Goal: Task Accomplishment & Management: Complete application form

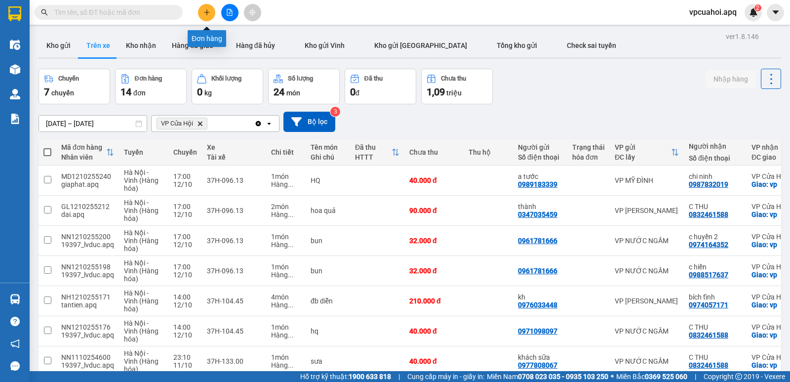
click at [206, 12] on icon "plus" at bounding box center [206, 12] width 5 height 0
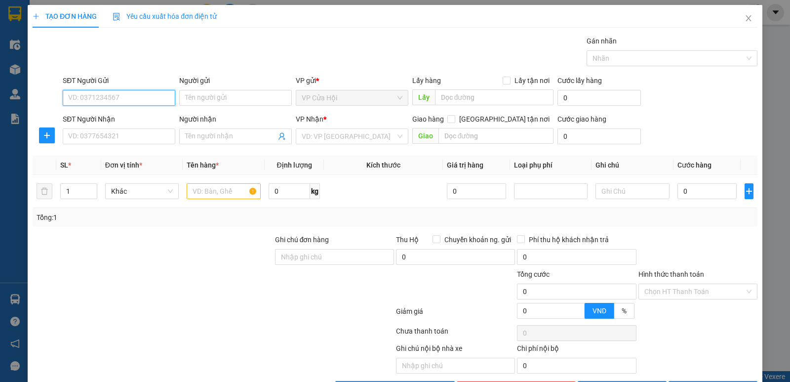
click at [72, 97] on input "SĐT Người Gửi" at bounding box center [119, 98] width 113 height 16
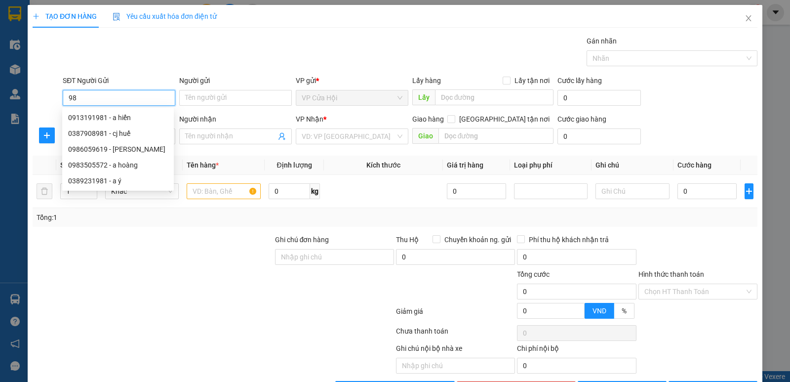
type input "9"
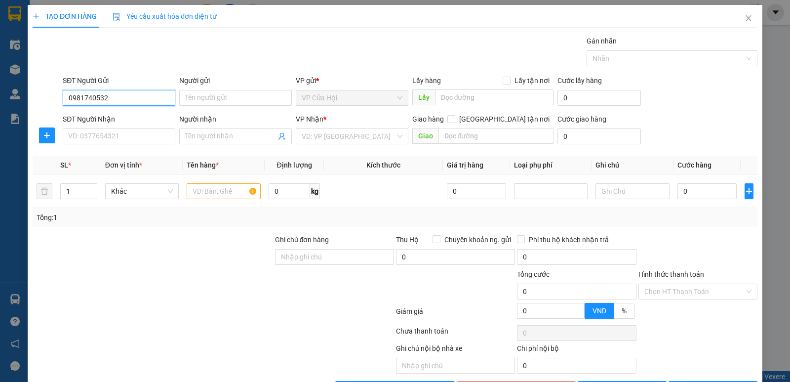
type input "0981740532"
click at [133, 50] on div "Gói vận chuyển * Tiêu chuẩn Gán nhãn Nhãn" at bounding box center [410, 53] width 699 height 35
click at [191, 94] on input "Người gửi" at bounding box center [235, 98] width 113 height 16
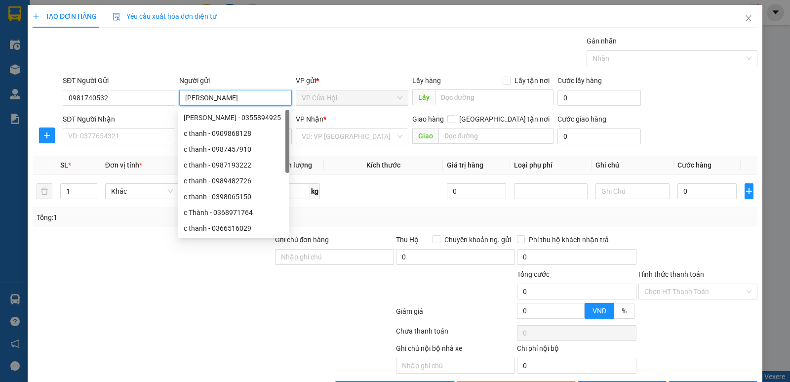
type input "[PERSON_NAME]"
click at [260, 44] on div "Gói vận chuyển * Tiêu chuẩn Gán nhãn Nhãn" at bounding box center [410, 53] width 699 height 35
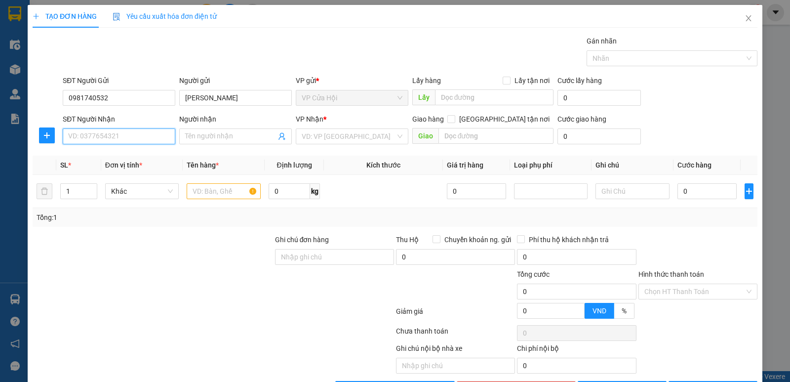
click at [116, 138] on input "SĐT Người Nhận" at bounding box center [119, 136] width 113 height 16
type input "0389724420"
click at [141, 73] on div "Transit Pickup Surcharge Ids Transit Deliver Surcharge Ids Transit Deliver Surc…" at bounding box center [395, 216] width 725 height 361
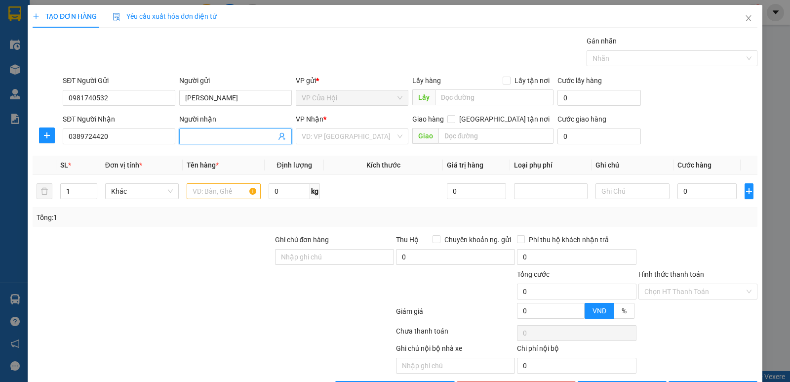
click at [201, 133] on input "Người nhận" at bounding box center [230, 136] width 91 height 11
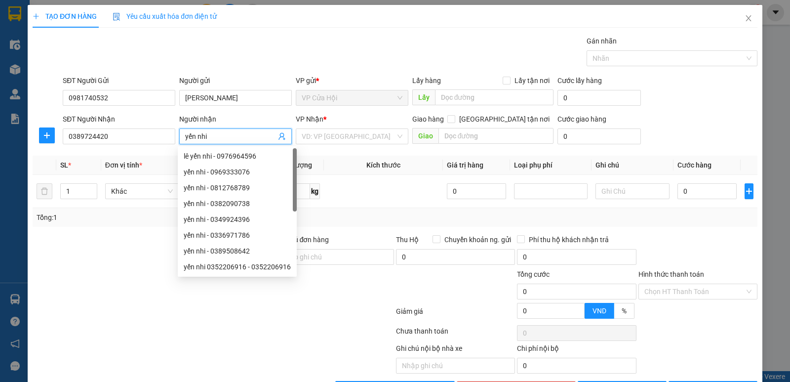
type input "yến nhi"
click at [262, 31] on div "TẠO ĐƠN HÀNG Yêu cầu xuất hóa đơn điện tử Transit Pickup Surcharge Ids Transit …" at bounding box center [395, 201] width 725 height 392
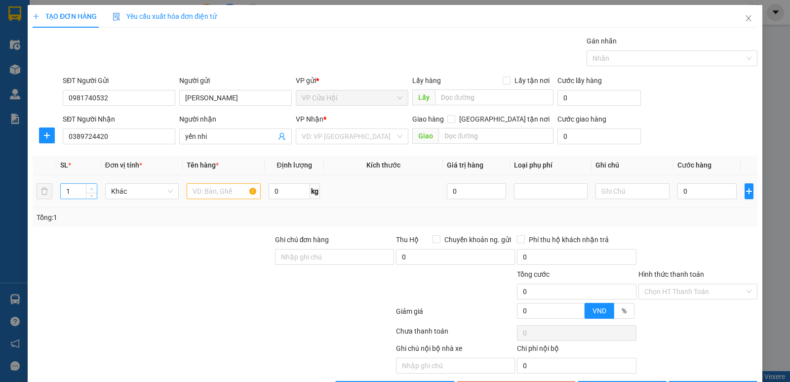
type input "2"
click at [92, 186] on span "up" at bounding box center [92, 189] width 6 height 6
click at [163, 35] on div "TẠO ĐƠN HÀNG Yêu cầu xuất hóa đơn điện tử Transit Pickup Surcharge Ids Transit …" at bounding box center [395, 201] width 725 height 392
click at [197, 189] on input "text" at bounding box center [224, 191] width 74 height 16
type input "thực phẩm đông"
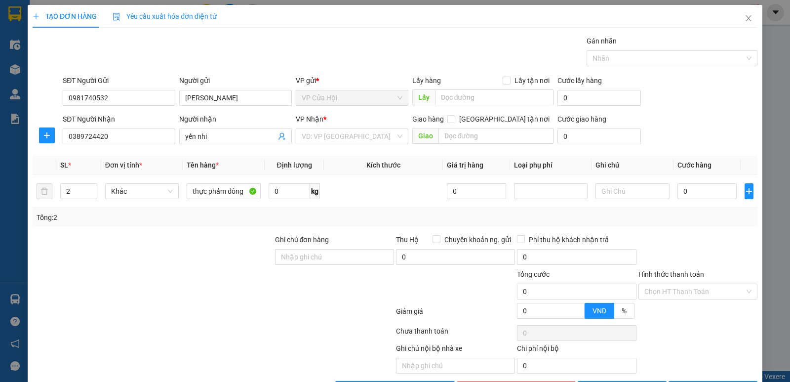
click at [259, 63] on div "Gói vận chuyển * Tiêu chuẩn Gán nhãn Nhãn" at bounding box center [410, 53] width 699 height 35
click at [454, 120] on input "[GEOGRAPHIC_DATA] tận nơi" at bounding box center [450, 118] width 7 height 7
checkbox input "true"
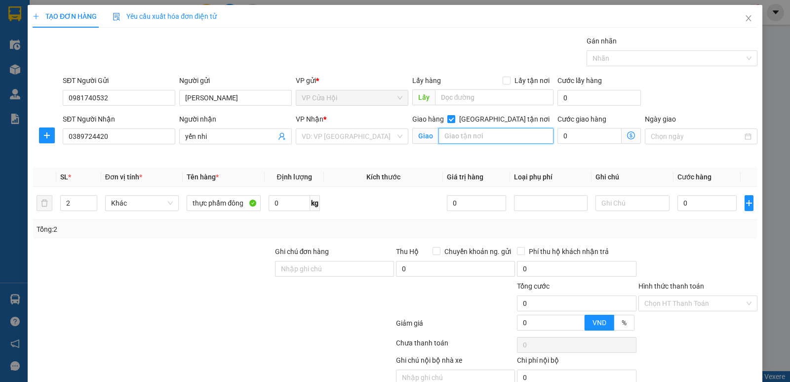
click at [451, 133] on input "text" at bounding box center [496, 136] width 116 height 16
type input "126-128 ,ngõ tự do [GEOGRAPHIC_DATA] ,[GEOGRAPHIC_DATA] ,[GEOGRAPHIC_DATA] đ/c …"
click at [472, 154] on div "Giao hàng [GEOGRAPHIC_DATA] tận nơi Giao 126-128 ,ngõ tự do [GEOGRAPHIC_DATA] ,…" at bounding box center [483, 137] width 146 height 46
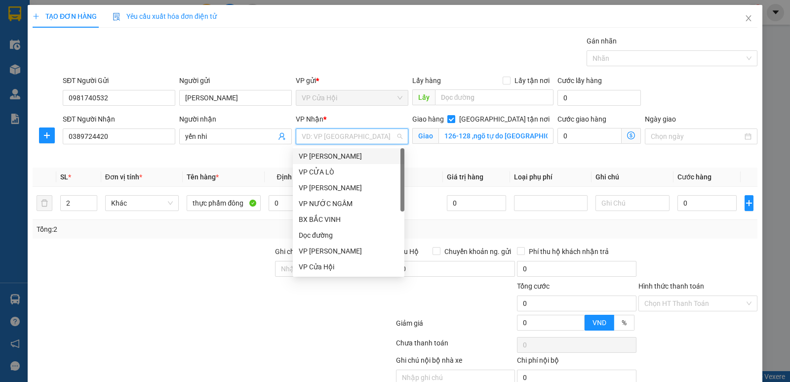
click at [329, 134] on input "search" at bounding box center [349, 136] width 94 height 15
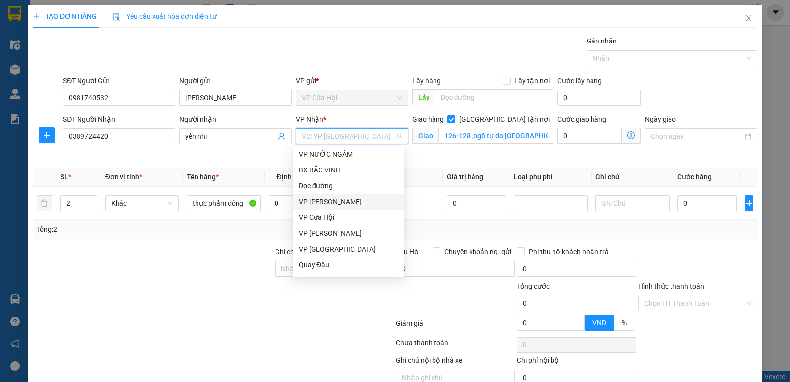
scroll to position [158, 0]
click at [338, 188] on div "VP [PERSON_NAME]" at bounding box center [349, 187] width 100 height 11
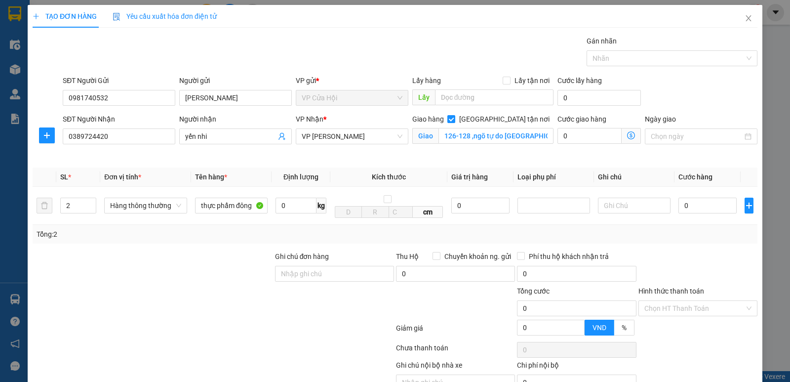
click at [627, 137] on icon "dollar-circle" at bounding box center [631, 135] width 8 height 8
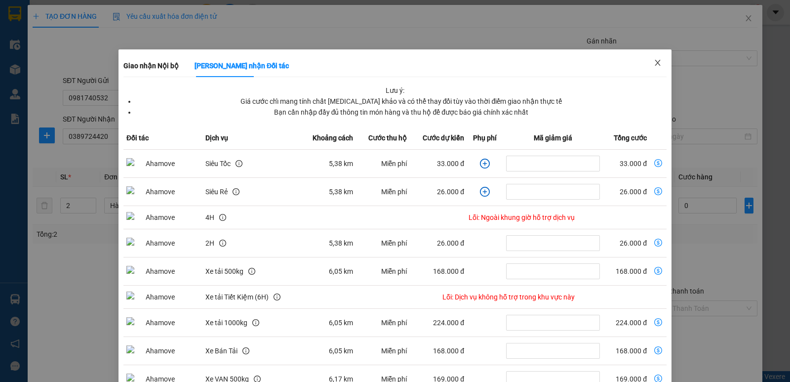
click at [654, 64] on icon "close" at bounding box center [658, 63] width 8 height 8
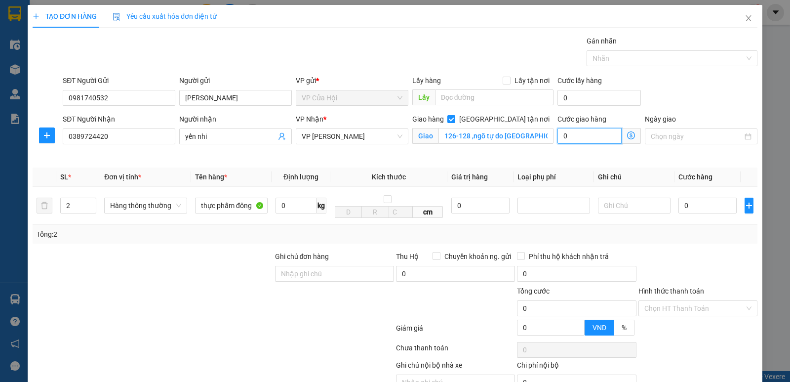
click at [573, 134] on input "0" at bounding box center [589, 136] width 64 height 16
click at [627, 135] on icon "dollar-circle" at bounding box center [631, 135] width 8 height 8
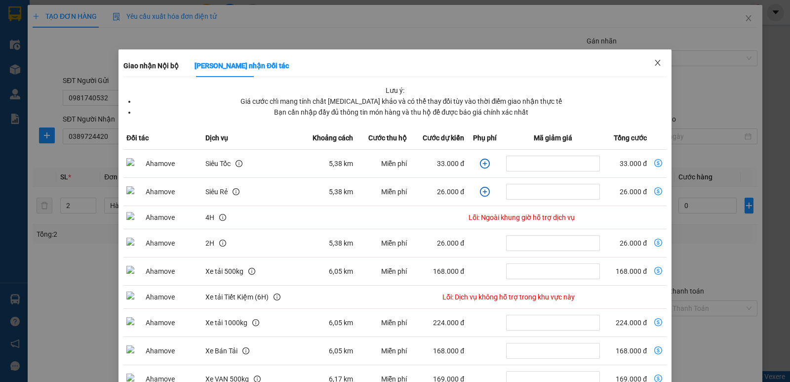
drag, startPoint x: 650, startPoint y: 61, endPoint x: 631, endPoint y: 86, distance: 31.0
click at [654, 65] on icon "close" at bounding box center [658, 63] width 8 height 8
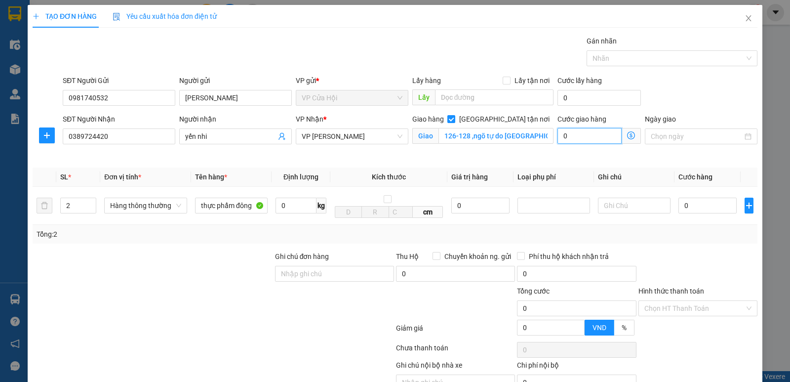
click at [569, 134] on input "0" at bounding box center [589, 136] width 64 height 16
type input "5"
click at [568, 134] on input "5" at bounding box center [589, 136] width 64 height 16
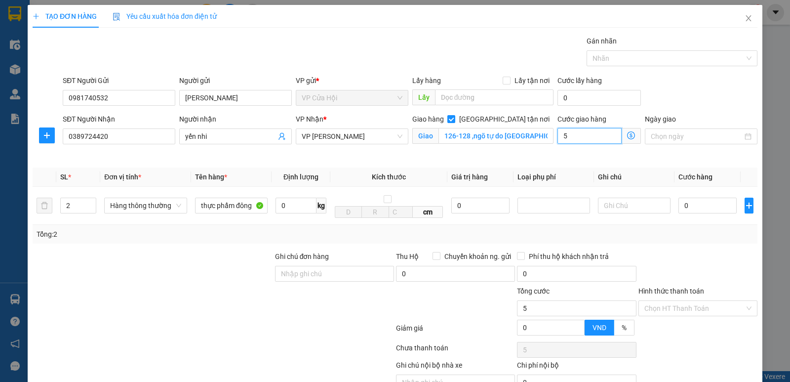
type input "0"
type input "5"
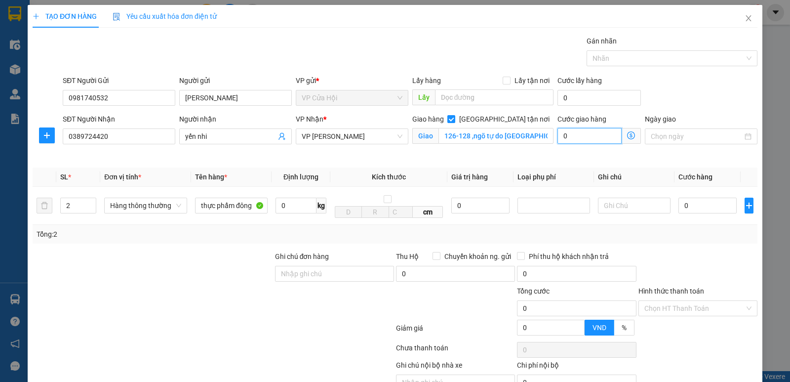
type input "5"
type input "50"
type input "50.000"
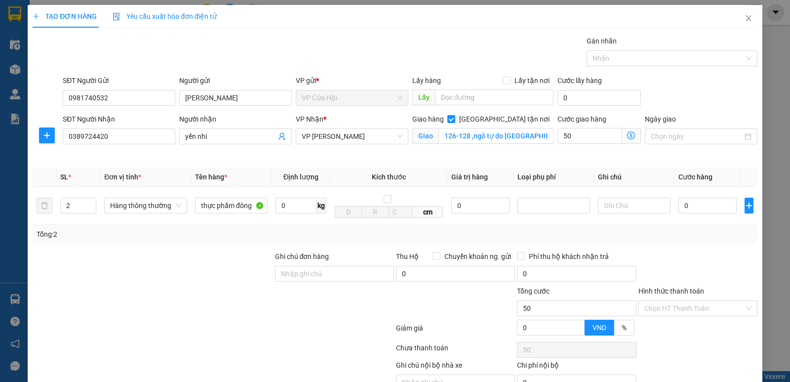
type input "50.000"
click at [555, 152] on div "Cước giao hàng 50.000 Giao nhận Nội bộ Giao nhận Đối tác Lưu ý: Giá cước chỉ ma…" at bounding box center [598, 137] width 87 height 46
click at [697, 202] on input "0" at bounding box center [707, 205] width 58 height 16
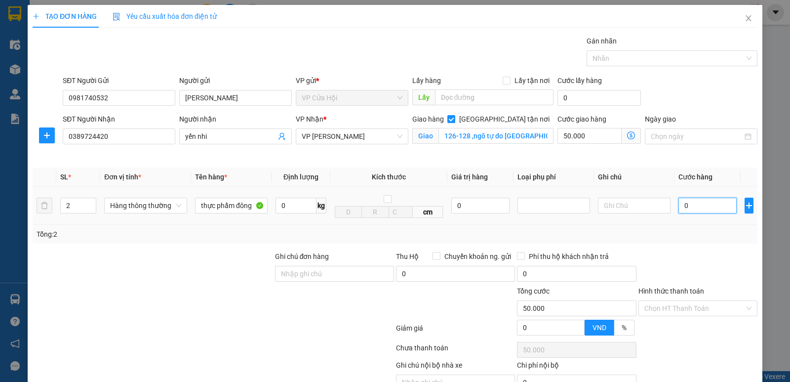
type input "07"
type input "50.007"
type input "070"
type input "50.070"
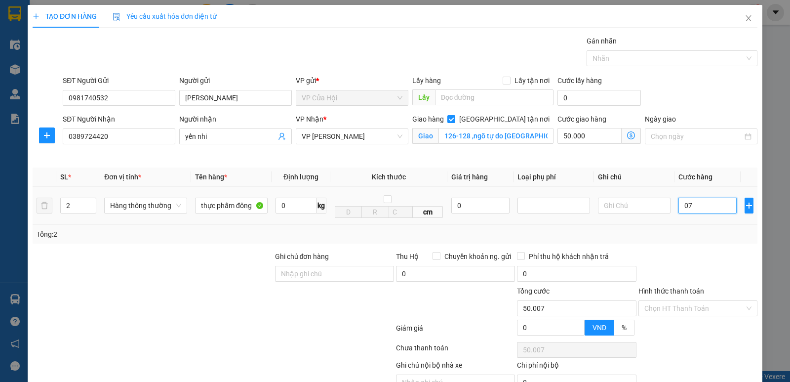
type input "50.070"
type input "70.000"
type input "120.000"
click at [696, 236] on div "Tổng: 2" at bounding box center [395, 234] width 717 height 11
click at [370, 304] on div at bounding box center [334, 302] width 121 height 35
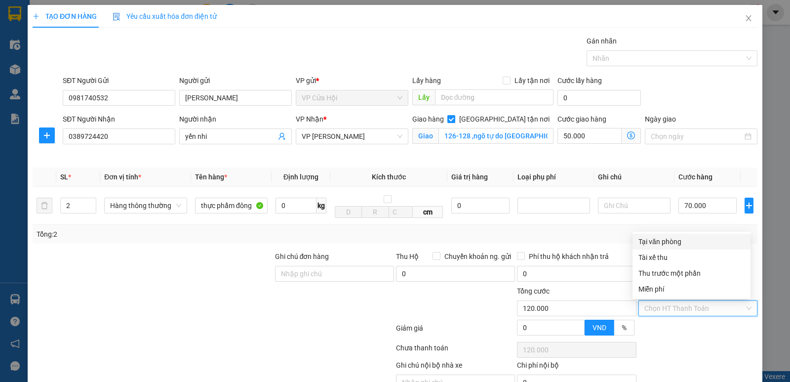
click at [691, 311] on input "Hình thức thanh toán" at bounding box center [694, 308] width 100 height 15
click at [672, 242] on div "Tại văn phòng" at bounding box center [691, 241] width 106 height 11
type input "0"
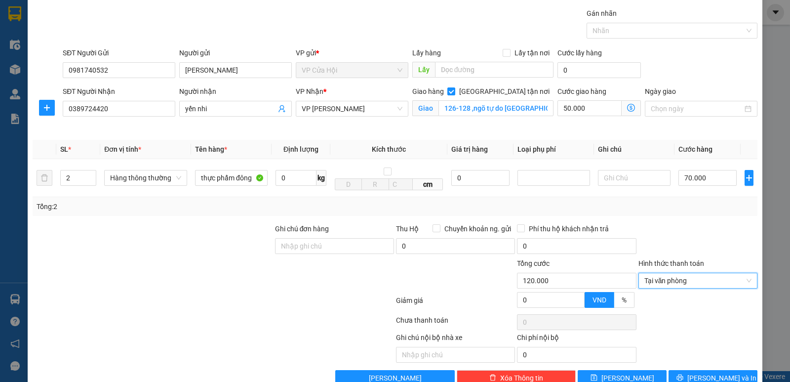
scroll to position [51, 0]
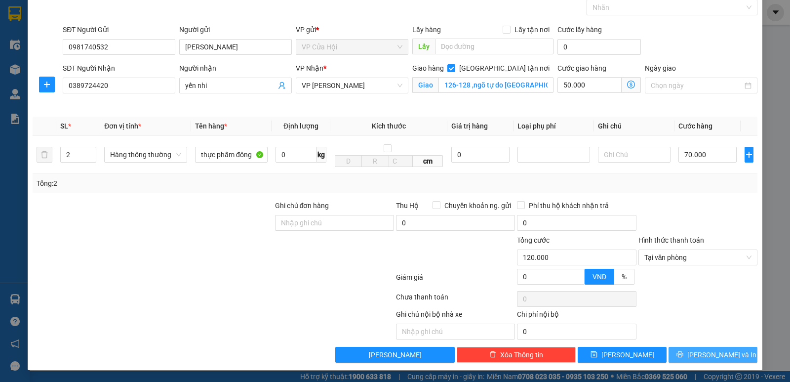
click at [700, 358] on span "[PERSON_NAME] và In" at bounding box center [721, 354] width 69 height 11
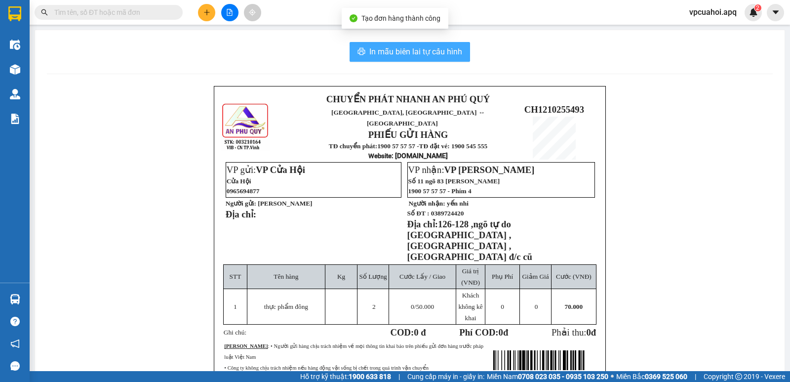
click at [404, 54] on span "In mẫu biên lai tự cấu hình" at bounding box center [415, 51] width 93 height 12
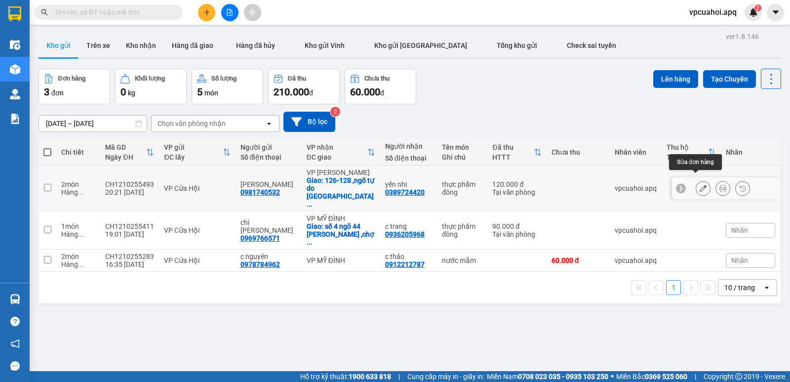
click at [700, 185] on icon at bounding box center [703, 188] width 7 height 7
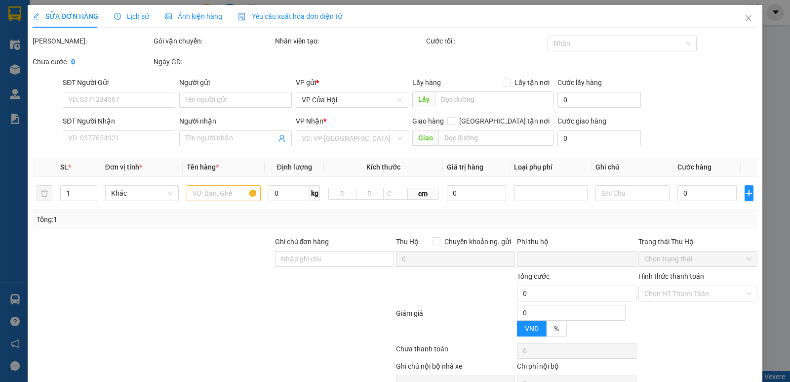
type input "0981740532"
type input "[PERSON_NAME]"
type input "0389724420"
type input "yến nhi"
checkbox input "true"
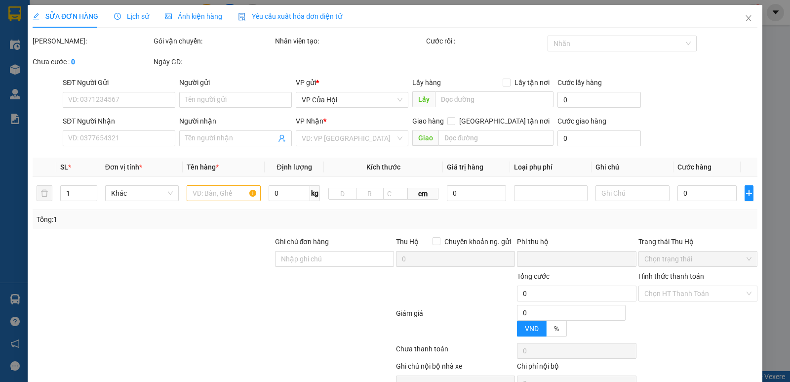
type input "126-128 ,ngõ tự do phường đồng tâm ,quận hai bà trưng ,hà nội đ/c cũ"
type input "0"
type input "120.000"
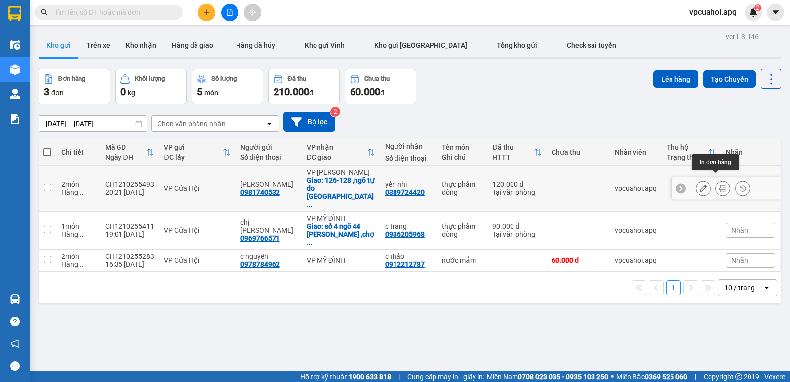
click at [719, 185] on icon at bounding box center [722, 188] width 7 height 7
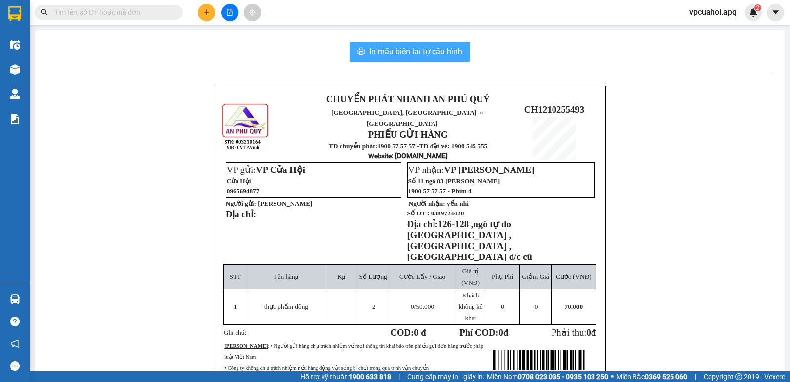
click at [378, 53] on span "In mẫu biên lai tự cấu hình" at bounding box center [415, 51] width 93 height 12
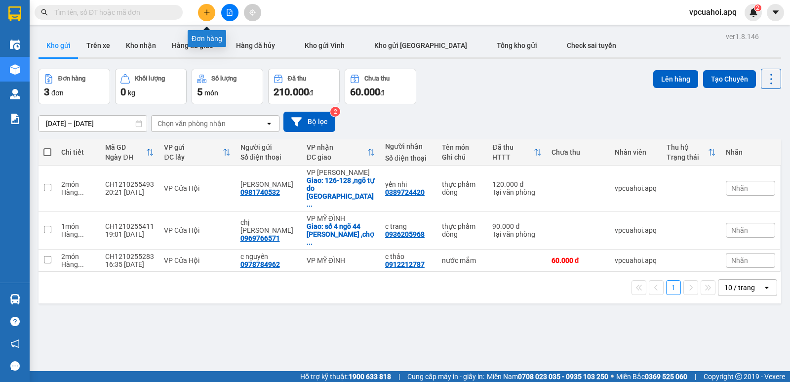
click at [207, 6] on button at bounding box center [206, 12] width 17 height 17
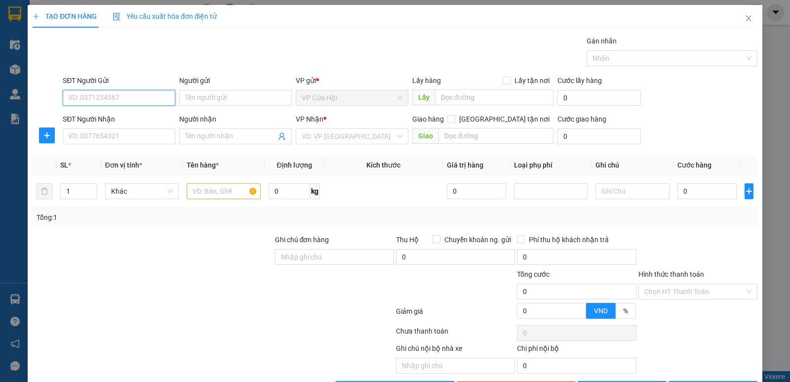
click at [67, 96] on input "SĐT Người Gửi" at bounding box center [119, 98] width 113 height 16
type input "0364824462"
click at [106, 117] on div "0364824462 - lê khắc phong" at bounding box center [118, 117] width 100 height 11
type input "lê khắc phong"
type input "0364824462"
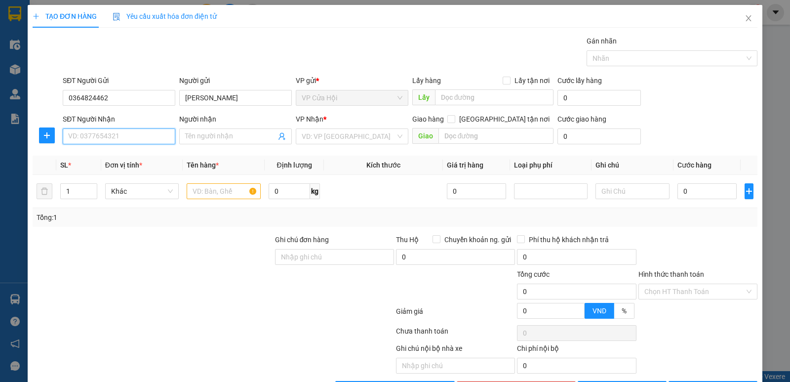
click at [107, 131] on input "SĐT Người Nhận" at bounding box center [119, 136] width 113 height 16
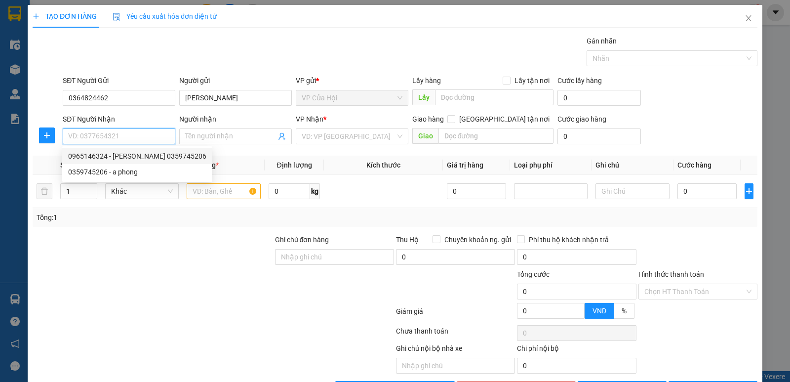
click at [92, 158] on div "0965146324 - lê khắc bằng 0359745206" at bounding box center [137, 156] width 138 height 11
type input "0965146324"
type input "lê khắc bằng 0359745206"
checkbox input "true"
type input "57, chùa liên phái, cầu dền, hai bà trưng"
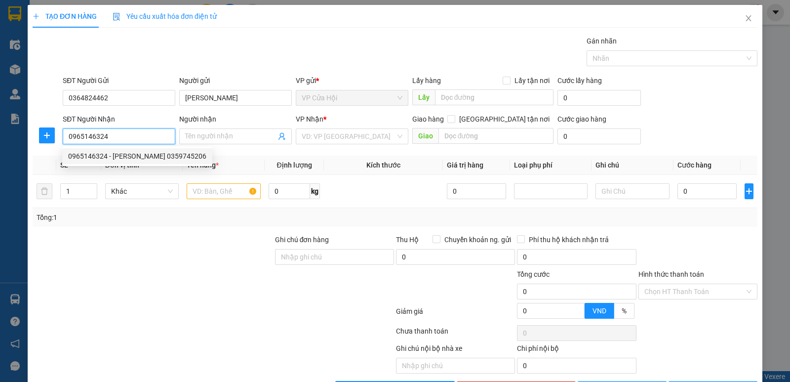
type input "55.000"
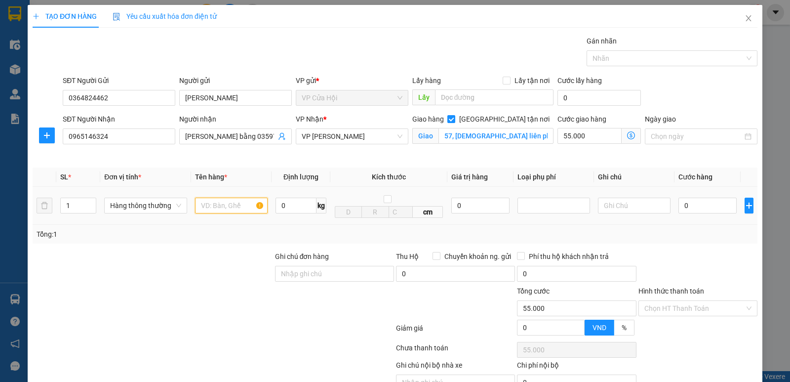
click at [205, 203] on input "text" at bounding box center [231, 205] width 73 height 16
type input "thực phẩm đông"
click at [363, 152] on div "VP Nhận * VP NGỌC HỒI" at bounding box center [352, 137] width 117 height 46
click at [627, 135] on icon "dollar-circle" at bounding box center [631, 135] width 8 height 8
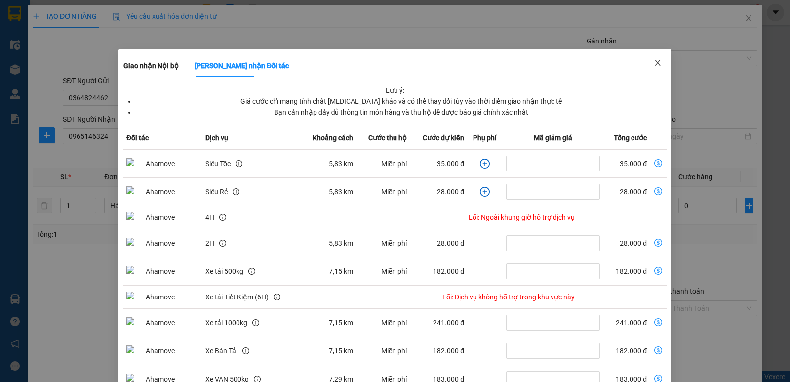
click at [655, 63] on icon "close" at bounding box center [658, 63] width 8 height 8
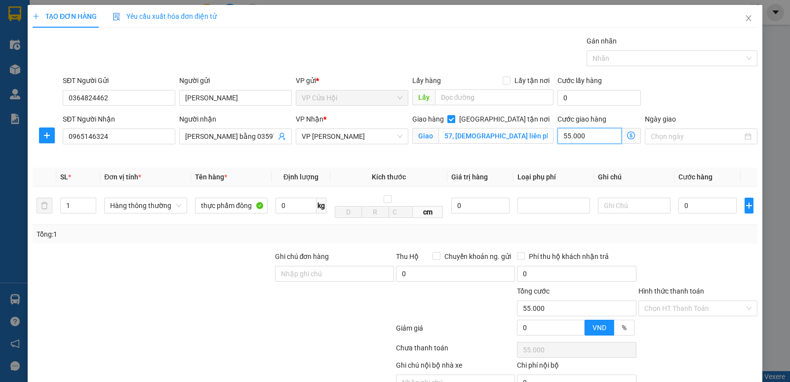
click at [583, 135] on input "55.000" at bounding box center [589, 136] width 64 height 16
type input "0"
type input "5"
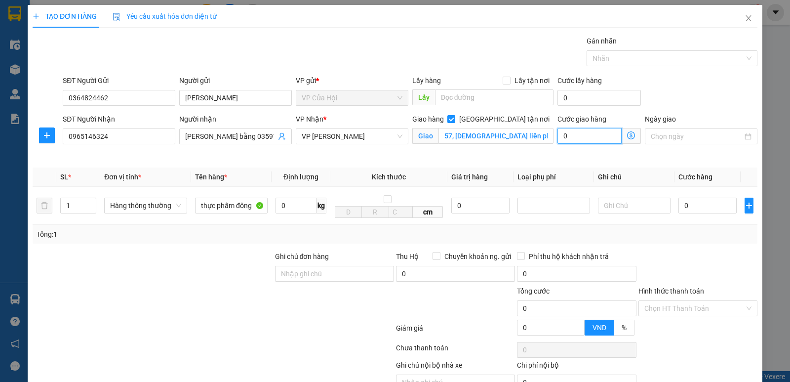
type input "5"
click at [571, 133] on input "5" at bounding box center [589, 136] width 64 height 16
type input "50"
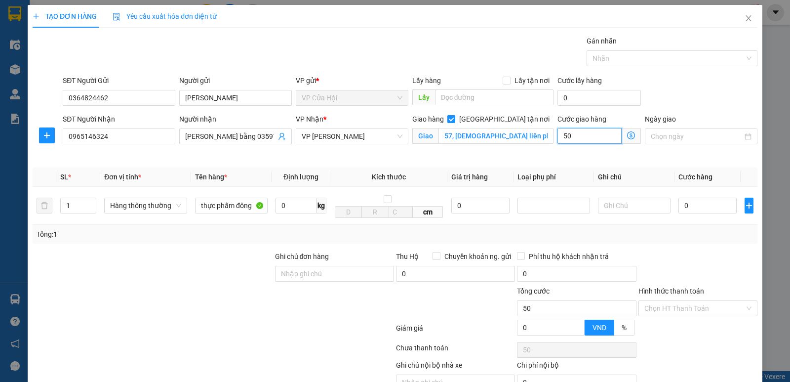
type input "50"
type input "50.000"
click at [561, 151] on div "Cước giao hàng 50.000 Giao nhận Nội bộ Giao nhận Đối tác Lưu ý: Giá cước chỉ ma…" at bounding box center [598, 137] width 87 height 46
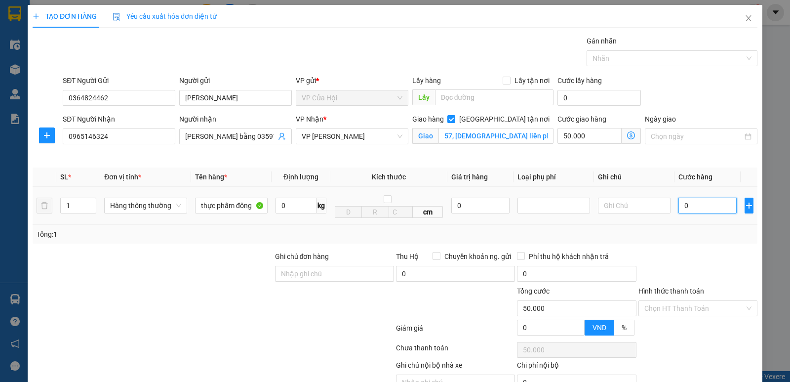
click at [698, 205] on input "0" at bounding box center [707, 205] width 58 height 16
type input "6"
type input "50.006"
type input "60"
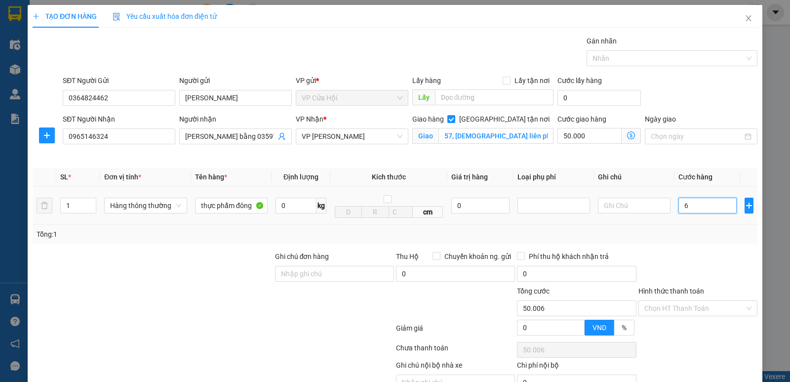
type input "50.060"
type input "60.000"
type input "110.000"
click at [687, 244] on div "Transit Pickup Surcharge Ids Transit Deliver Surcharge Ids Transit Deliver Surc…" at bounding box center [395, 225] width 725 height 378
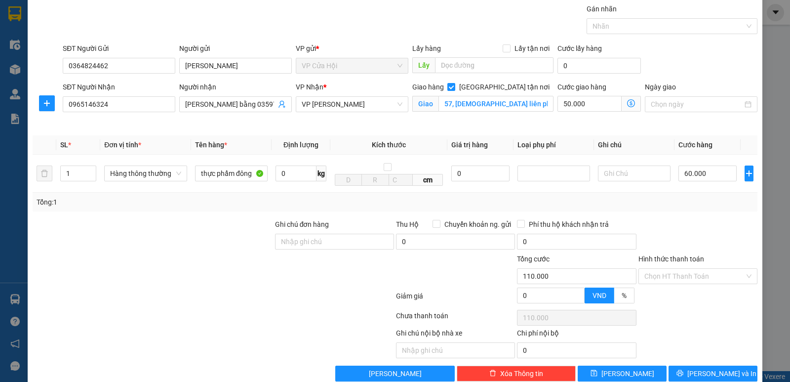
scroll to position [51, 0]
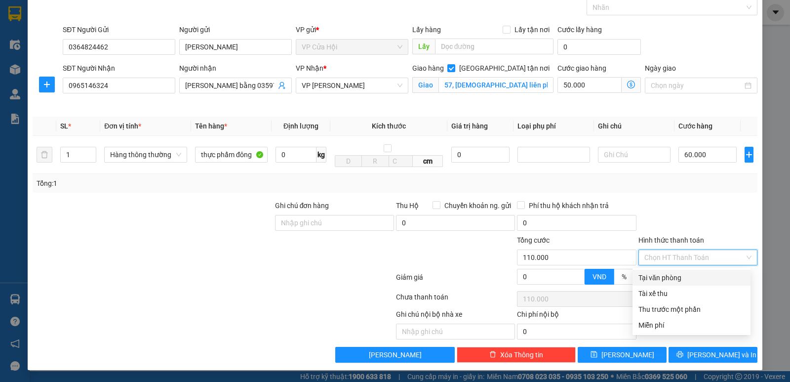
click at [694, 257] on input "Hình thức thanh toán" at bounding box center [694, 257] width 100 height 15
click at [673, 277] on div "Tại văn phòng" at bounding box center [691, 277] width 106 height 11
type input "0"
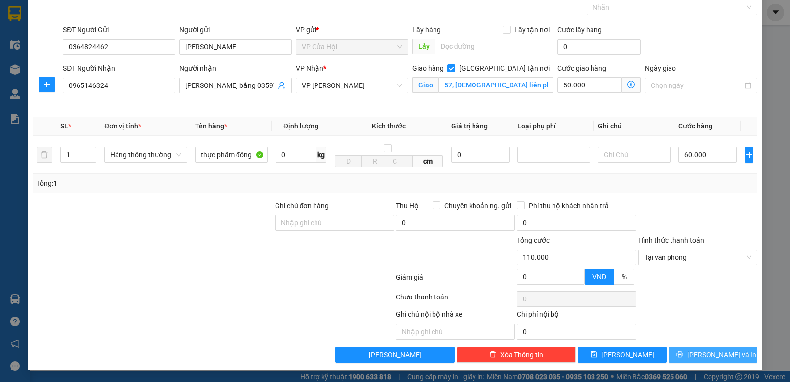
click at [715, 353] on span "[PERSON_NAME] và In" at bounding box center [721, 354] width 69 height 11
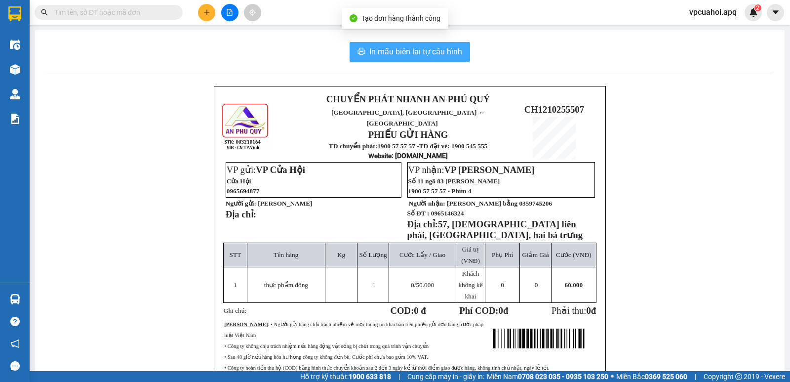
click at [433, 52] on span "In mẫu biên lai tự cấu hình" at bounding box center [415, 51] width 93 height 12
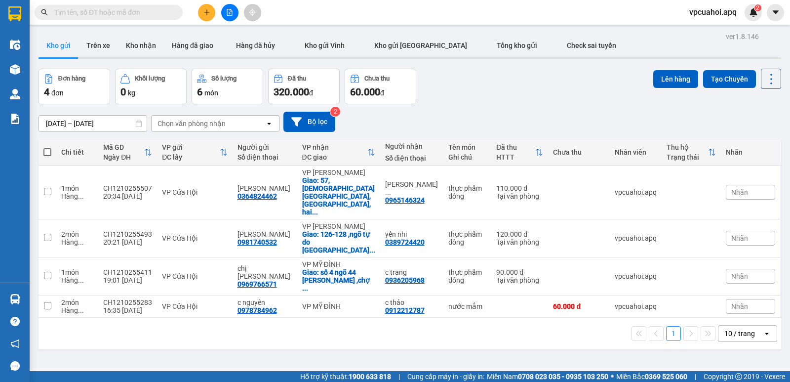
click at [574, 153] on div "Chưa thu" at bounding box center [579, 152] width 52 height 8
click at [565, 148] on div "Chưa thu" at bounding box center [579, 152] width 52 height 8
click at [569, 150] on div "Chưa thu" at bounding box center [579, 152] width 52 height 8
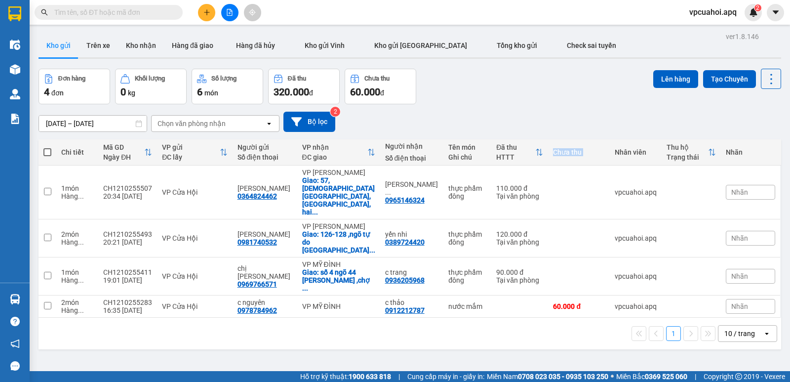
click at [569, 150] on div "Chưa thu" at bounding box center [579, 152] width 52 height 8
click at [559, 149] on div "Chưa thu" at bounding box center [579, 152] width 52 height 8
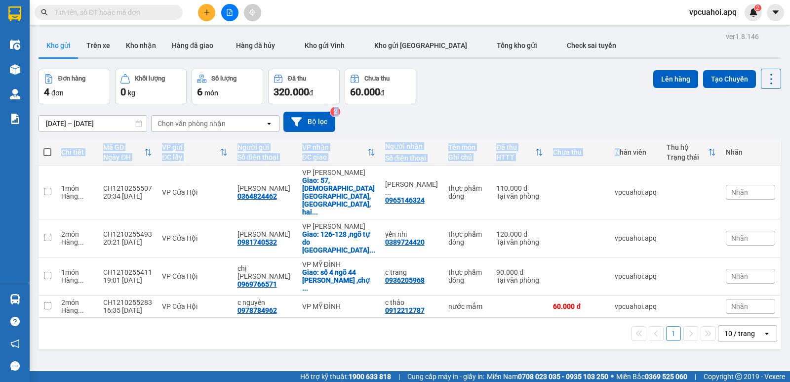
drag, startPoint x: 611, startPoint y: 135, endPoint x: 613, endPoint y: 141, distance: 5.8
click at [613, 141] on div "ver 1.8.146 Kho gửi Trên xe Kho nhận Hàng đã giao Hàng đã hủy Kho gửi Vinh Kho …" at bounding box center [410, 221] width 750 height 382
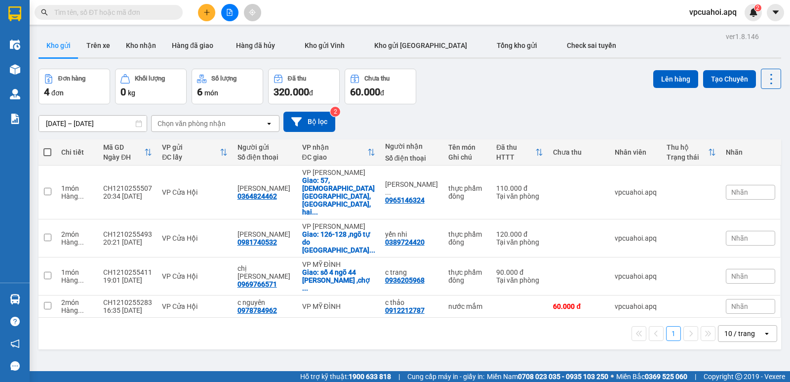
click at [635, 145] on div "Nhân viên" at bounding box center [636, 152] width 42 height 20
click at [635, 126] on div "10/10/2025 – 12/10/2025 Press the down arrow key to interact with the calendar …" at bounding box center [410, 122] width 743 height 20
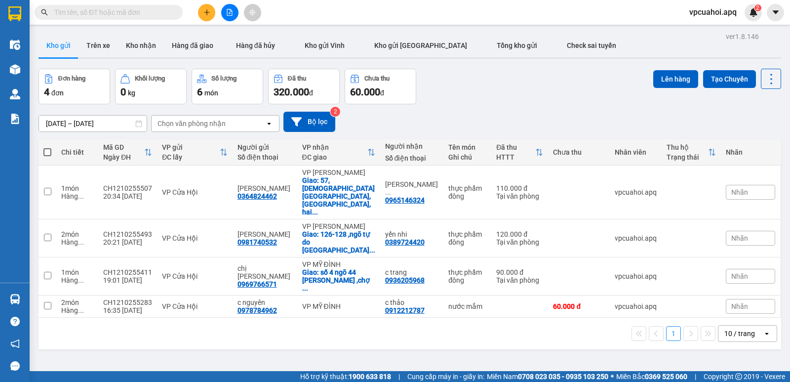
click at [678, 146] on div "Thu hộ" at bounding box center [687, 147] width 41 height 8
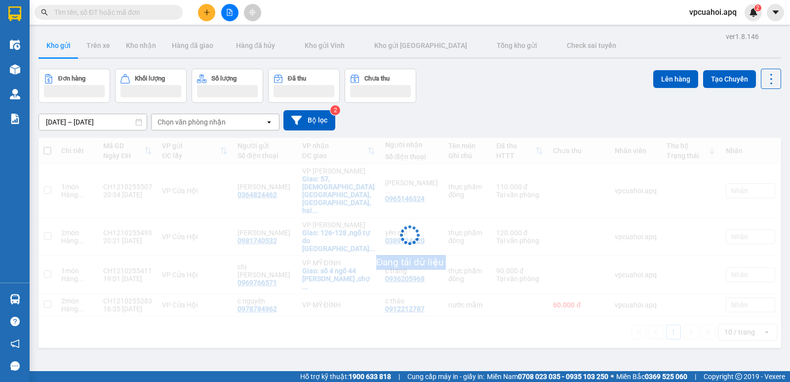
click at [678, 146] on div "Đang tải dữ liệu" at bounding box center [410, 243] width 743 height 210
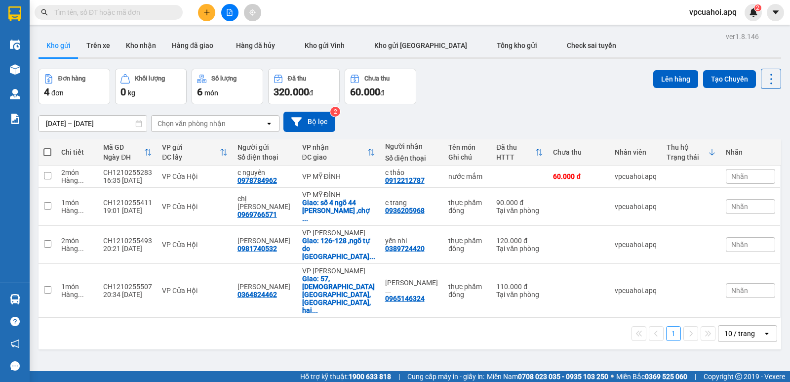
click at [178, 149] on div "VP gửi" at bounding box center [190, 147] width 57 height 8
click at [80, 151] on div "Chi tiết" at bounding box center [77, 152] width 32 height 8
click at [271, 154] on div "Số điện thoại" at bounding box center [264, 157] width 55 height 8
click at [137, 148] on div "Mã GD" at bounding box center [123, 147] width 41 height 8
click at [700, 287] on icon at bounding box center [703, 290] width 7 height 7
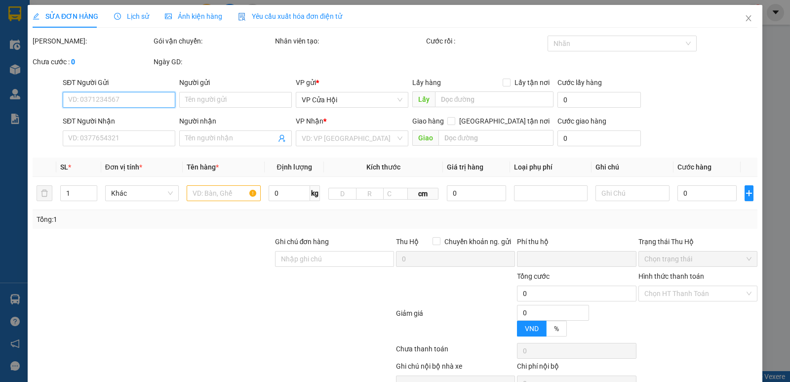
type input "0364824462"
type input "lê khắc phong"
type input "0965146324"
type input "lê khắc bằng 0359745206"
checkbox input "true"
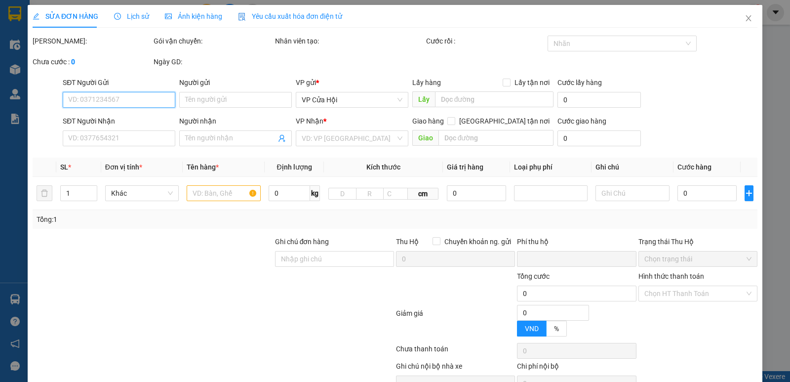
type input "57, chùa liên phái, cầu dền, hai bà trưng"
type input "0"
type input "110.000"
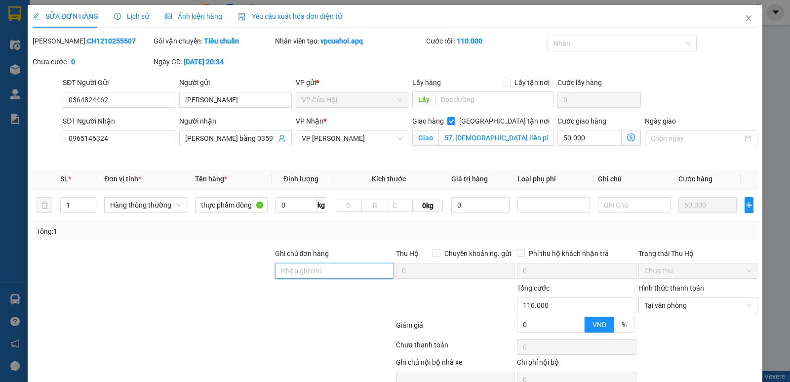
click at [322, 271] on input "Ghi chú đơn hàng" at bounding box center [334, 271] width 119 height 16
click at [290, 269] on input "Ghi chú đơn hàng" at bounding box center [334, 271] width 119 height 16
type input "trứng ,hàng dễ vỡ ,xin nhẹ tay"
click at [309, 344] on div at bounding box center [213, 347] width 363 height 20
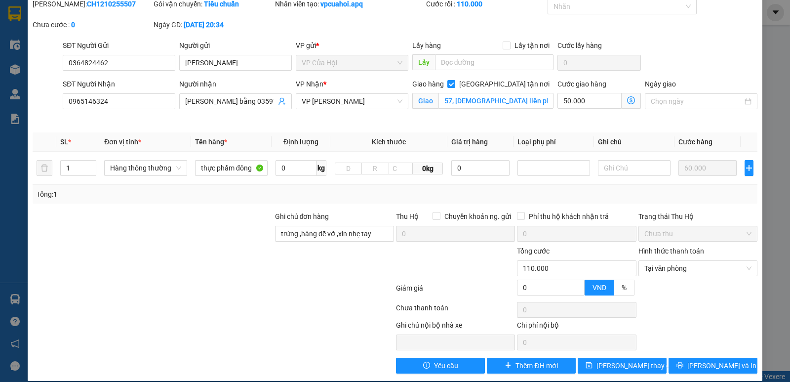
scroll to position [48, 0]
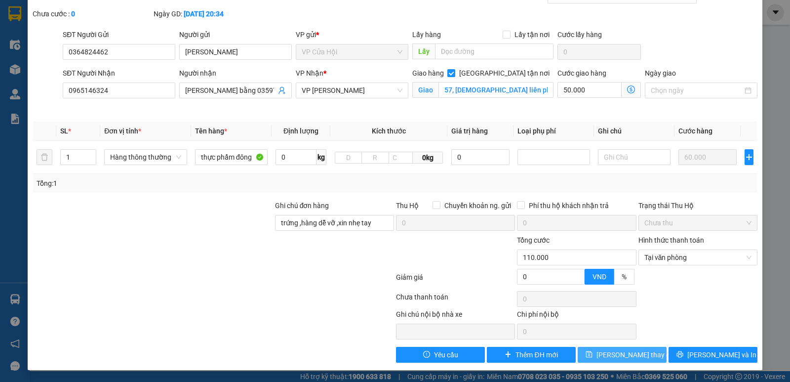
click at [604, 356] on span "Lưu thay đổi" at bounding box center [635, 354] width 79 height 11
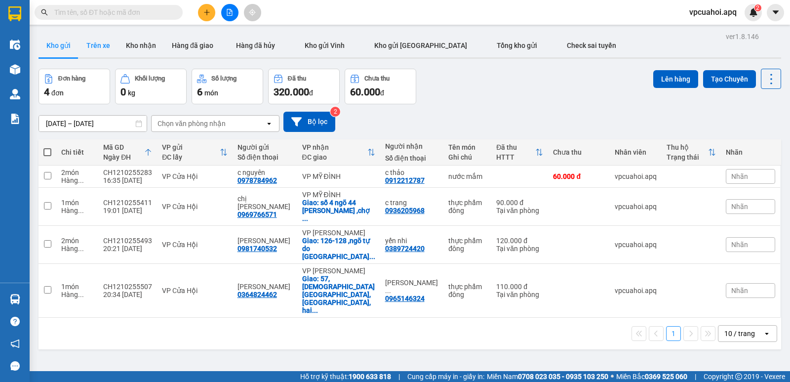
click at [102, 45] on button "Trên xe" at bounding box center [98, 46] width 39 height 24
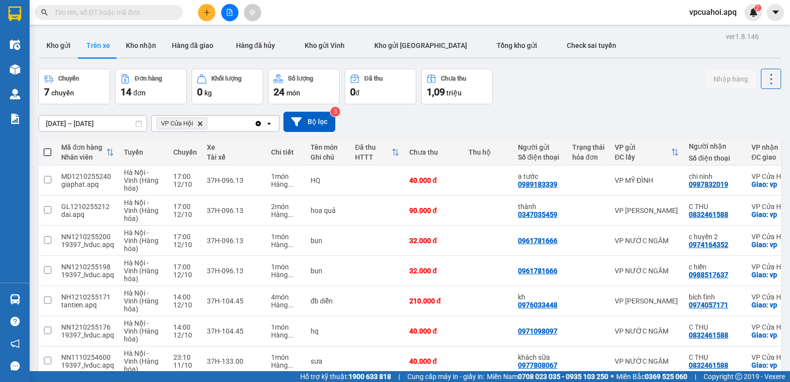
click at [200, 125] on icon "VP Cửa Hội, close by backspace" at bounding box center [200, 123] width 4 height 4
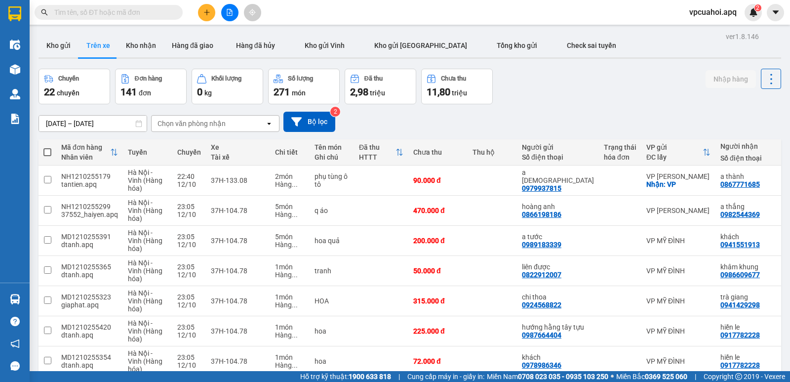
click at [236, 119] on div "Chọn văn phòng nhận" at bounding box center [209, 124] width 114 height 16
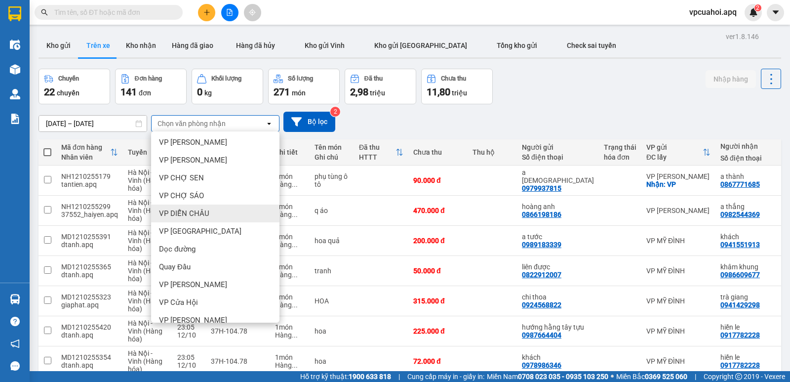
scroll to position [99, 0]
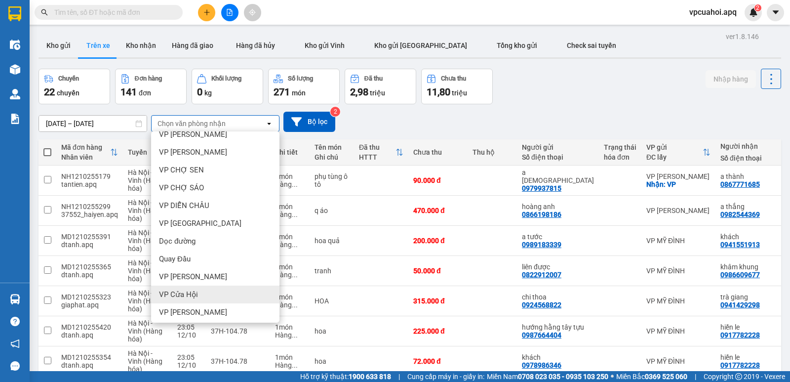
click at [189, 292] on span "VP Cửa Hội" at bounding box center [178, 294] width 39 height 10
